Goal: Communication & Community: Answer question/provide support

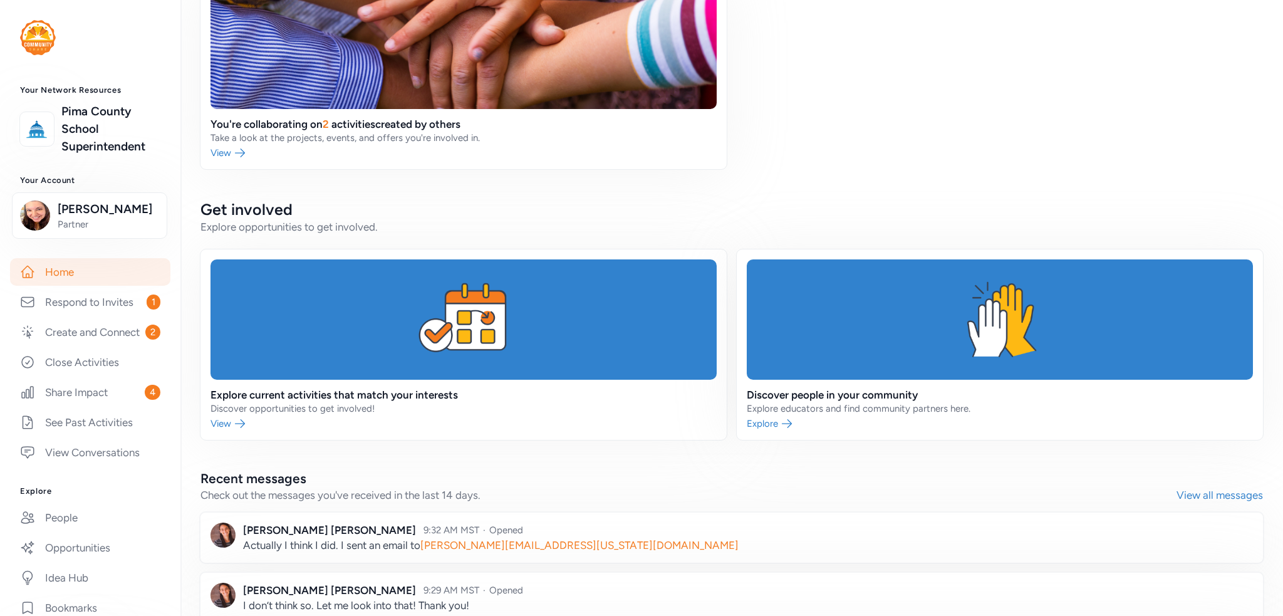
scroll to position [662, 0]
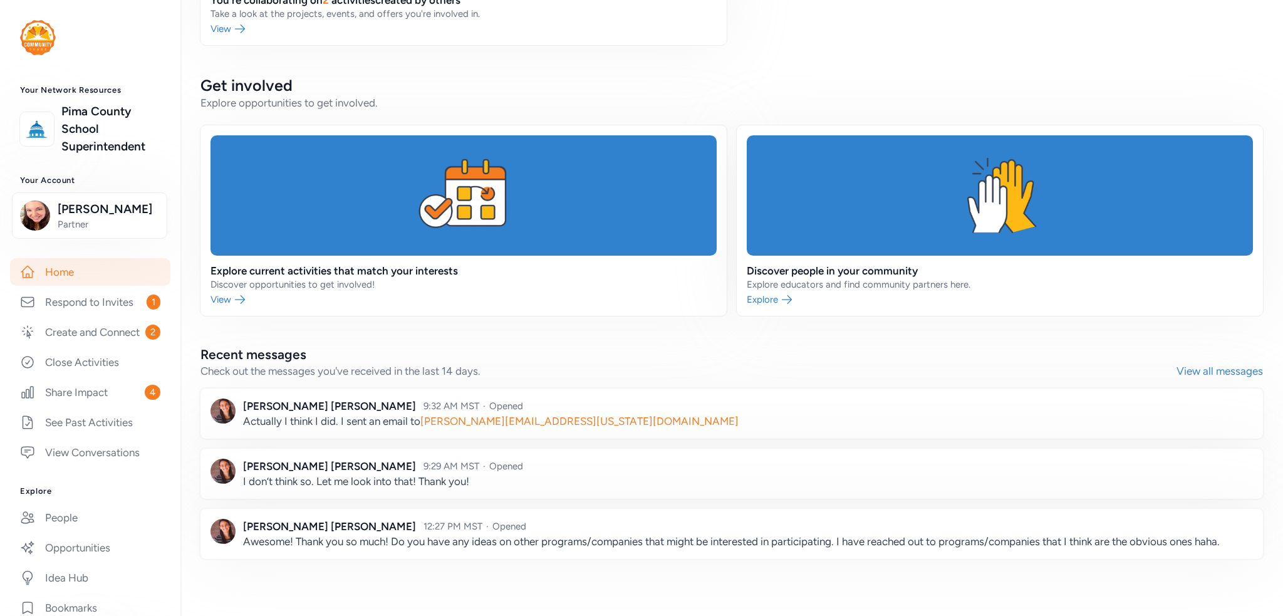
click at [744, 422] on link at bounding box center [731, 413] width 1063 height 50
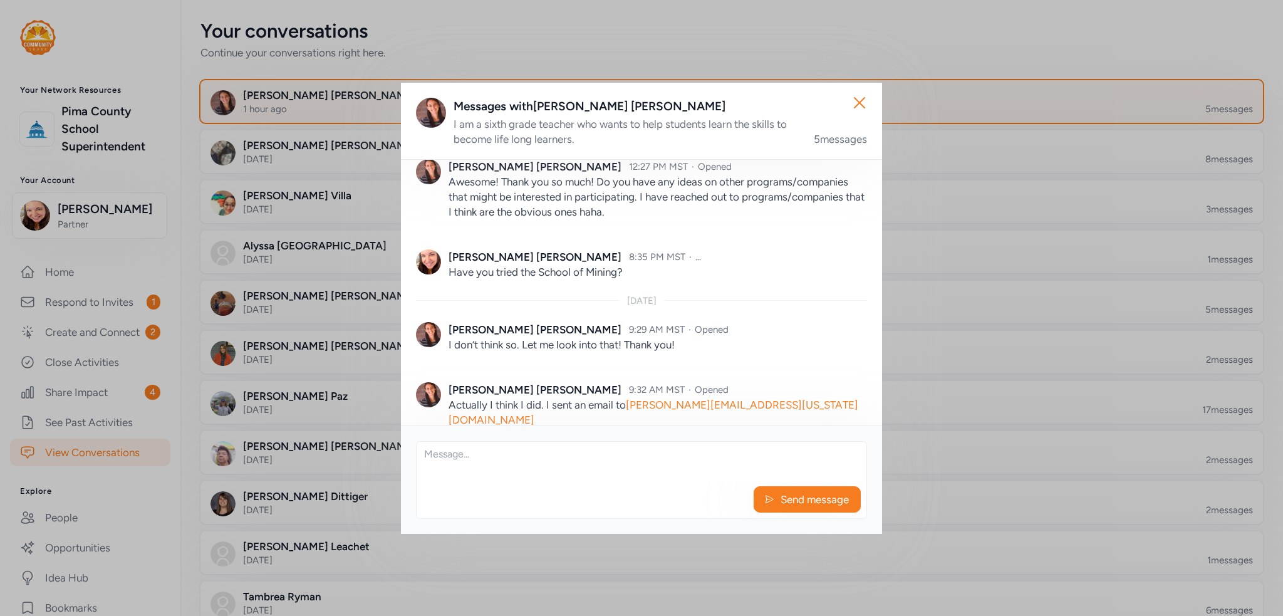
scroll to position [165, 0]
click at [586, 482] on div "Send message" at bounding box center [641, 480] width 451 height 78
click at [537, 463] on textarea at bounding box center [642, 462] width 450 height 40
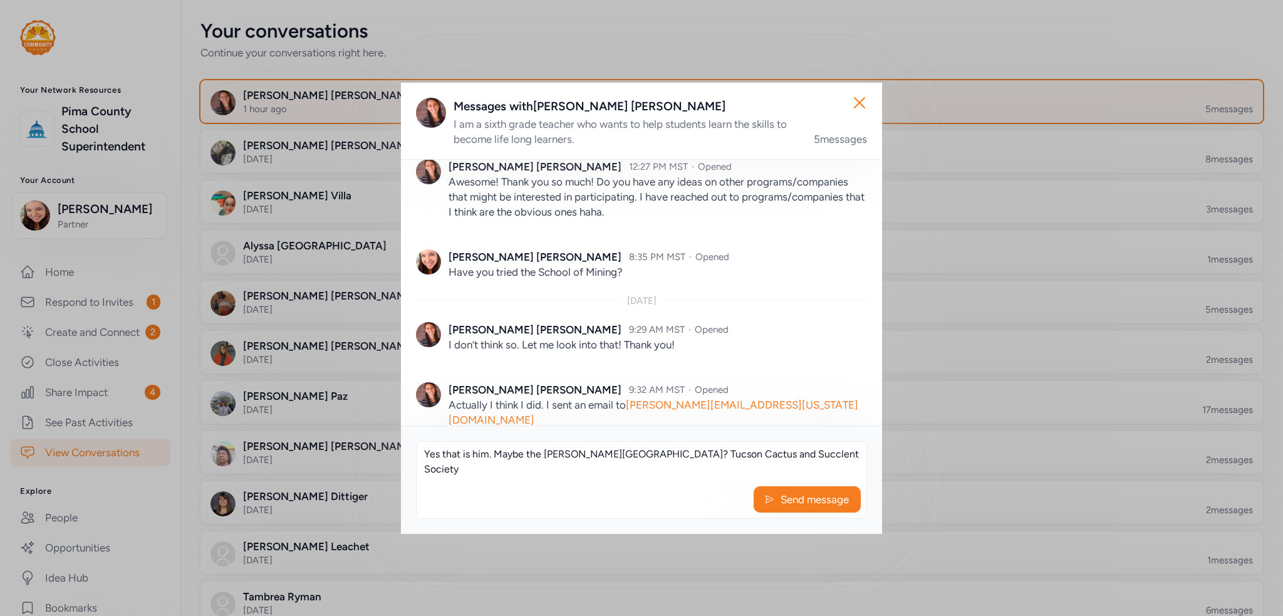
click at [729, 460] on textarea "Yes that is him. Maybe the [PERSON_NAME][GEOGRAPHIC_DATA]? Tucson Cactus and Su…" at bounding box center [642, 462] width 450 height 40
click at [806, 454] on textarea "Yes that is him. Maybe the [PERSON_NAME][GEOGRAPHIC_DATA]? Tucson Cactus and Su…" at bounding box center [642, 462] width 450 height 40
type textarea "Yes that is him. Maybe the [PERSON_NAME][GEOGRAPHIC_DATA]? Tucson Cactus and Su…"
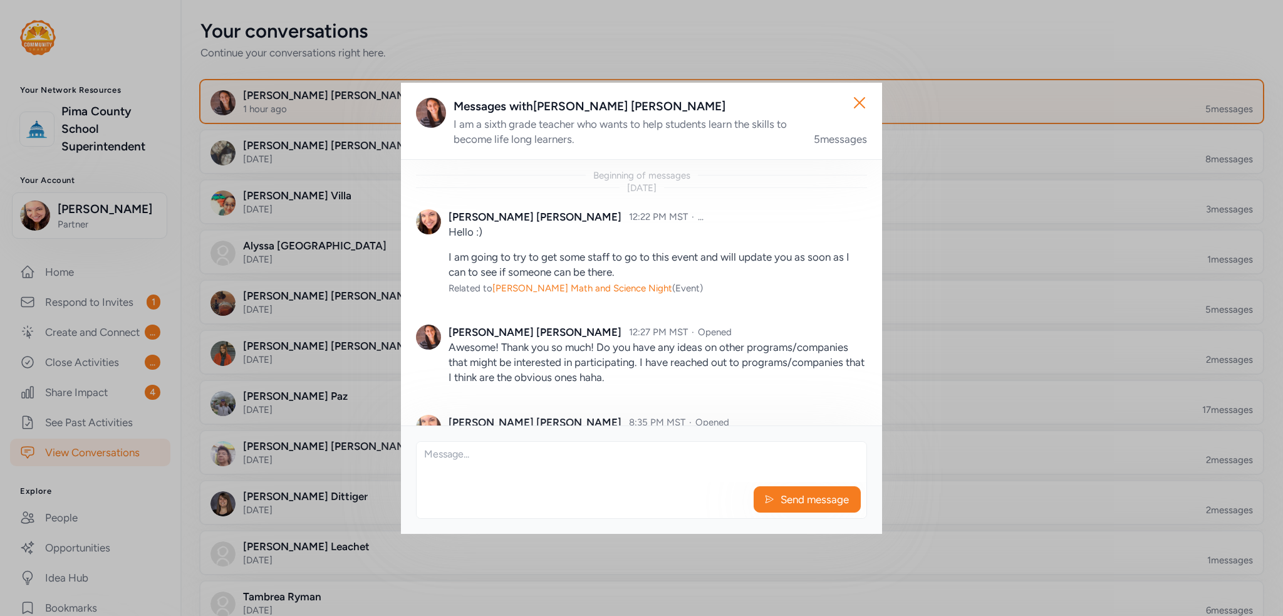
scroll to position [188, 0]
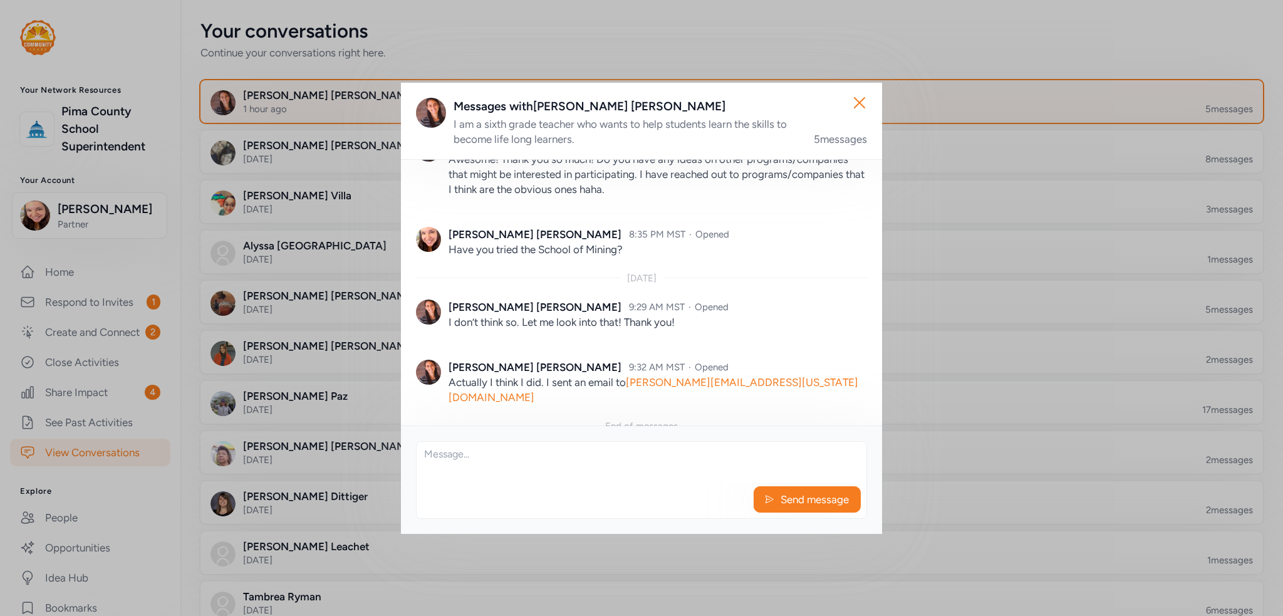
click at [517, 471] on textarea at bounding box center [642, 462] width 450 height 40
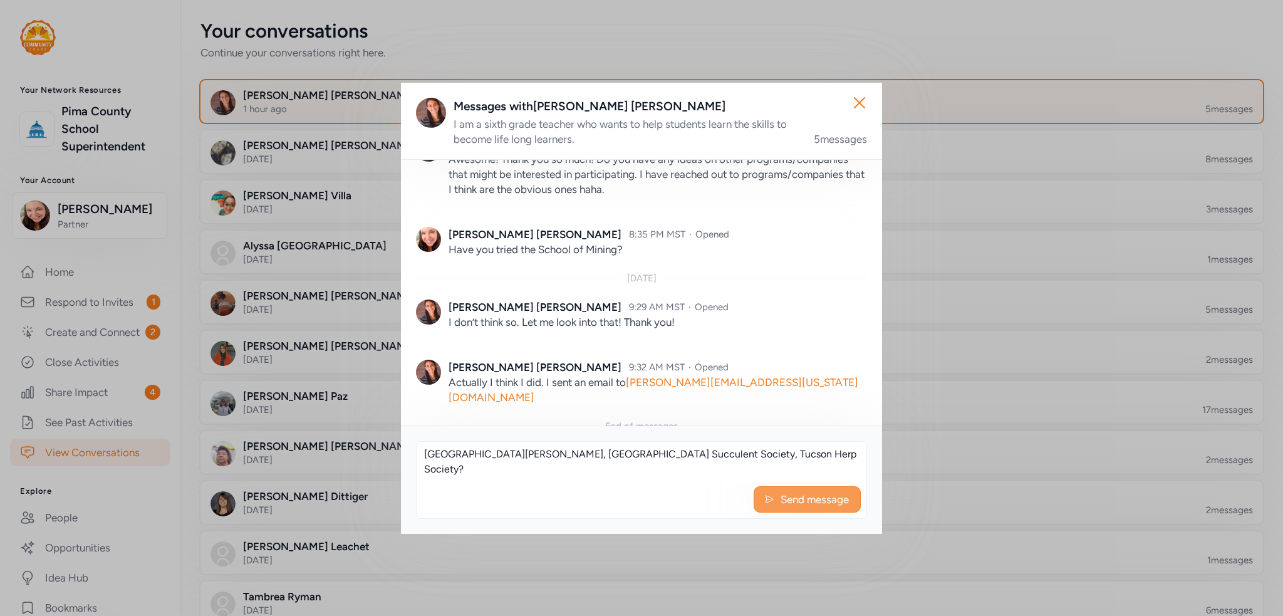
type textarea "[GEOGRAPHIC_DATA][PERSON_NAME], [GEOGRAPHIC_DATA] Succulent Society, Tucson Her…"
click at [838, 501] on span "Send message" at bounding box center [814, 499] width 71 height 15
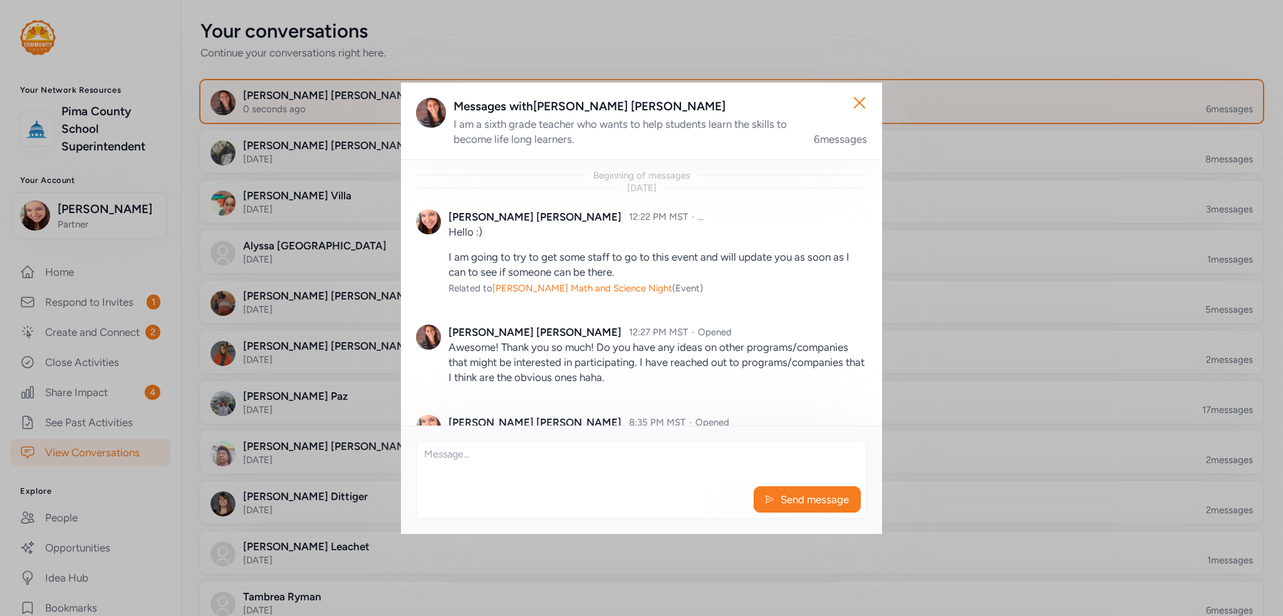
scroll to position [248, 0]
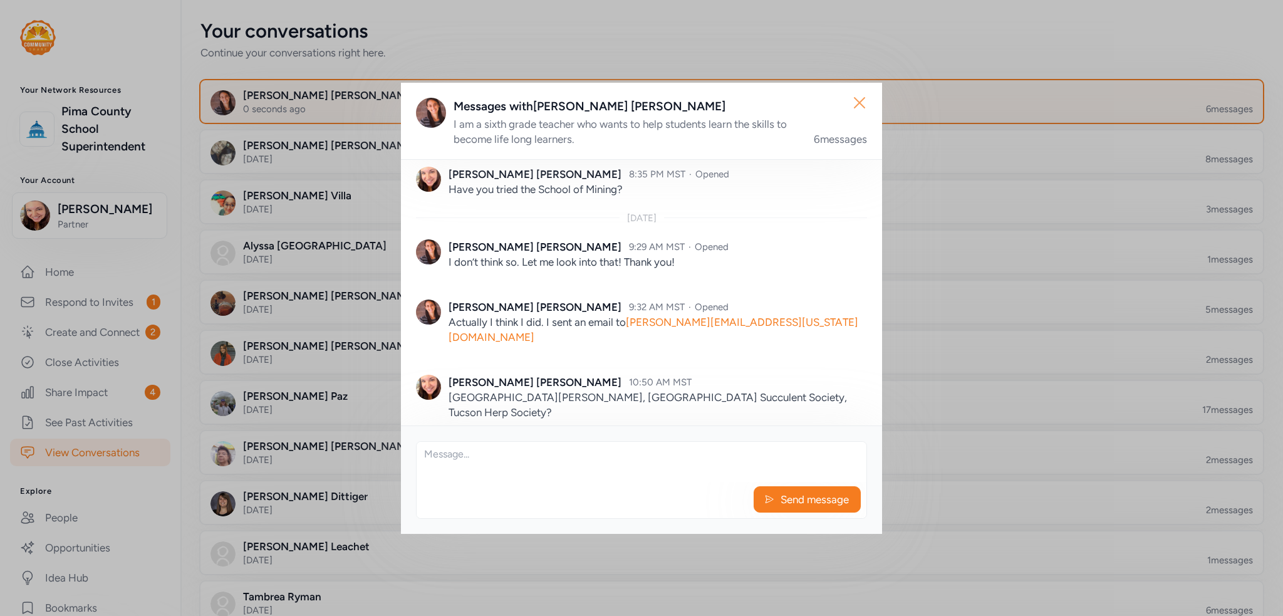
click at [860, 96] on icon "button" at bounding box center [860, 103] width 20 height 20
